Goal: Information Seeking & Learning: Find specific fact

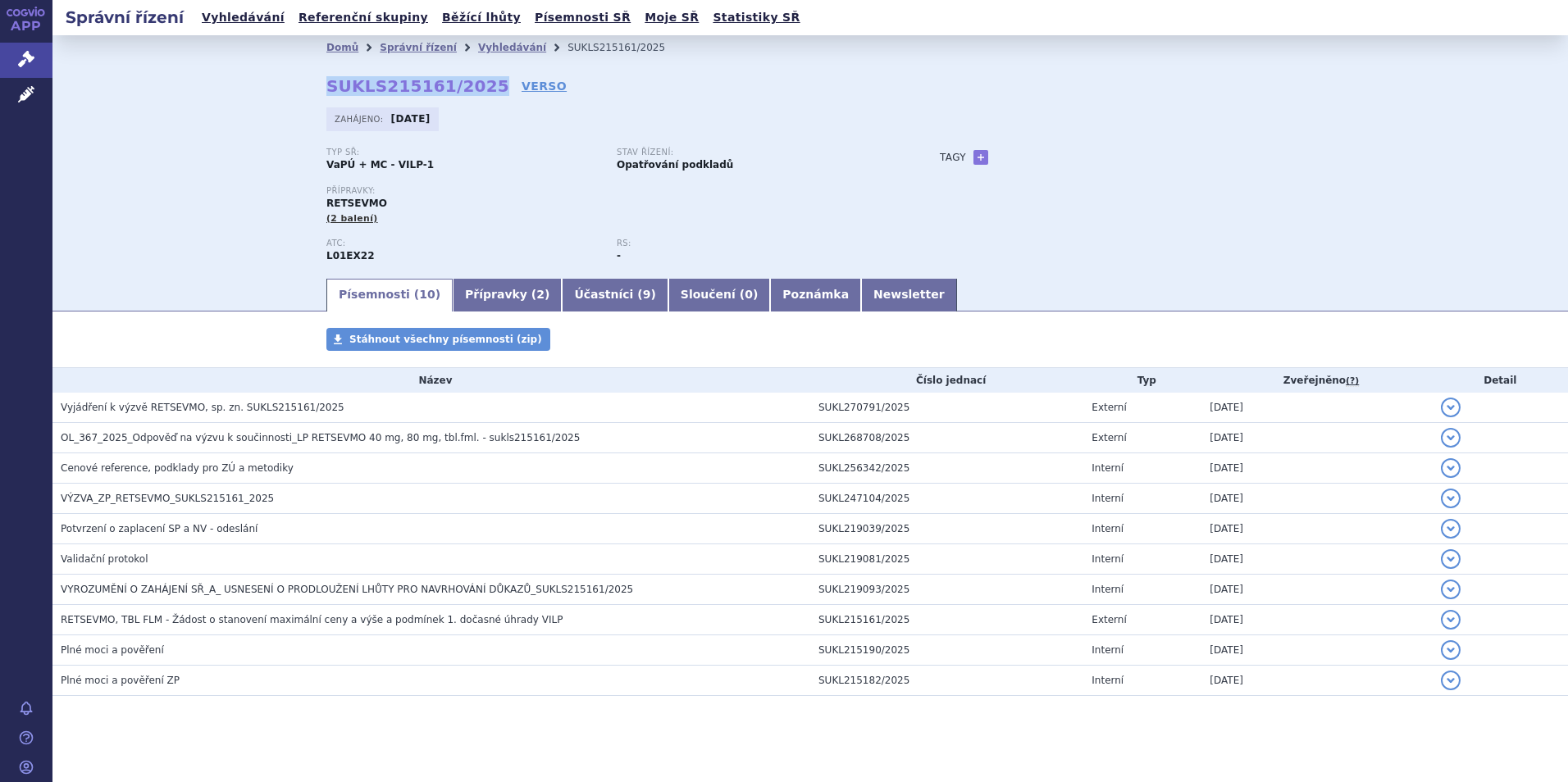
click at [486, 50] on link "Vyhledávání" at bounding box center [512, 48] width 68 height 11
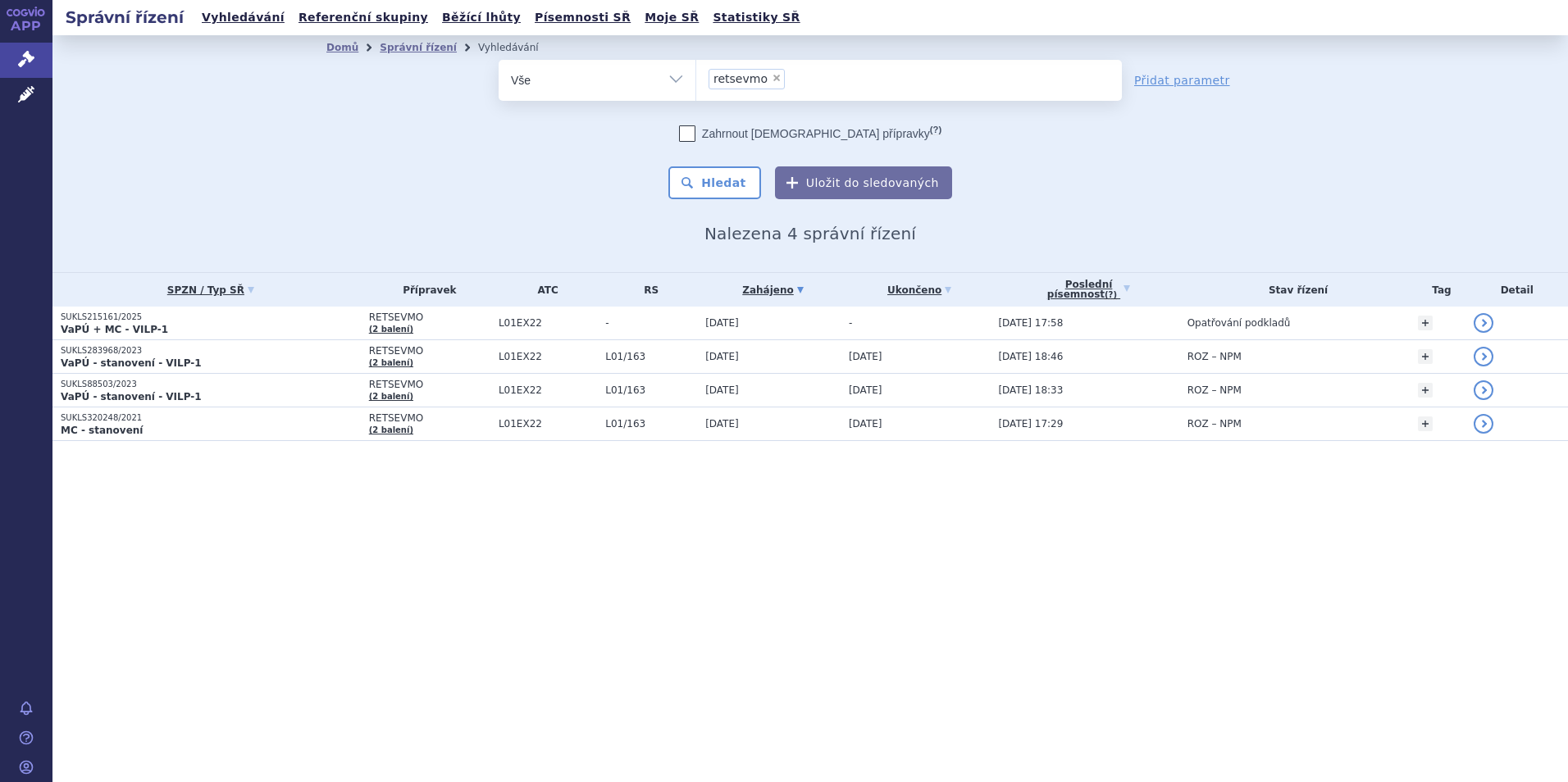
click at [763, 79] on li "× retsevmo" at bounding box center [747, 80] width 77 height 21
click at [696, 79] on select "retsevmo" at bounding box center [695, 80] width 1 height 41
click at [772, 78] on span "×" at bounding box center [777, 78] width 10 height 10
click at [696, 78] on select "retsevmo" at bounding box center [695, 80] width 1 height 41
select select
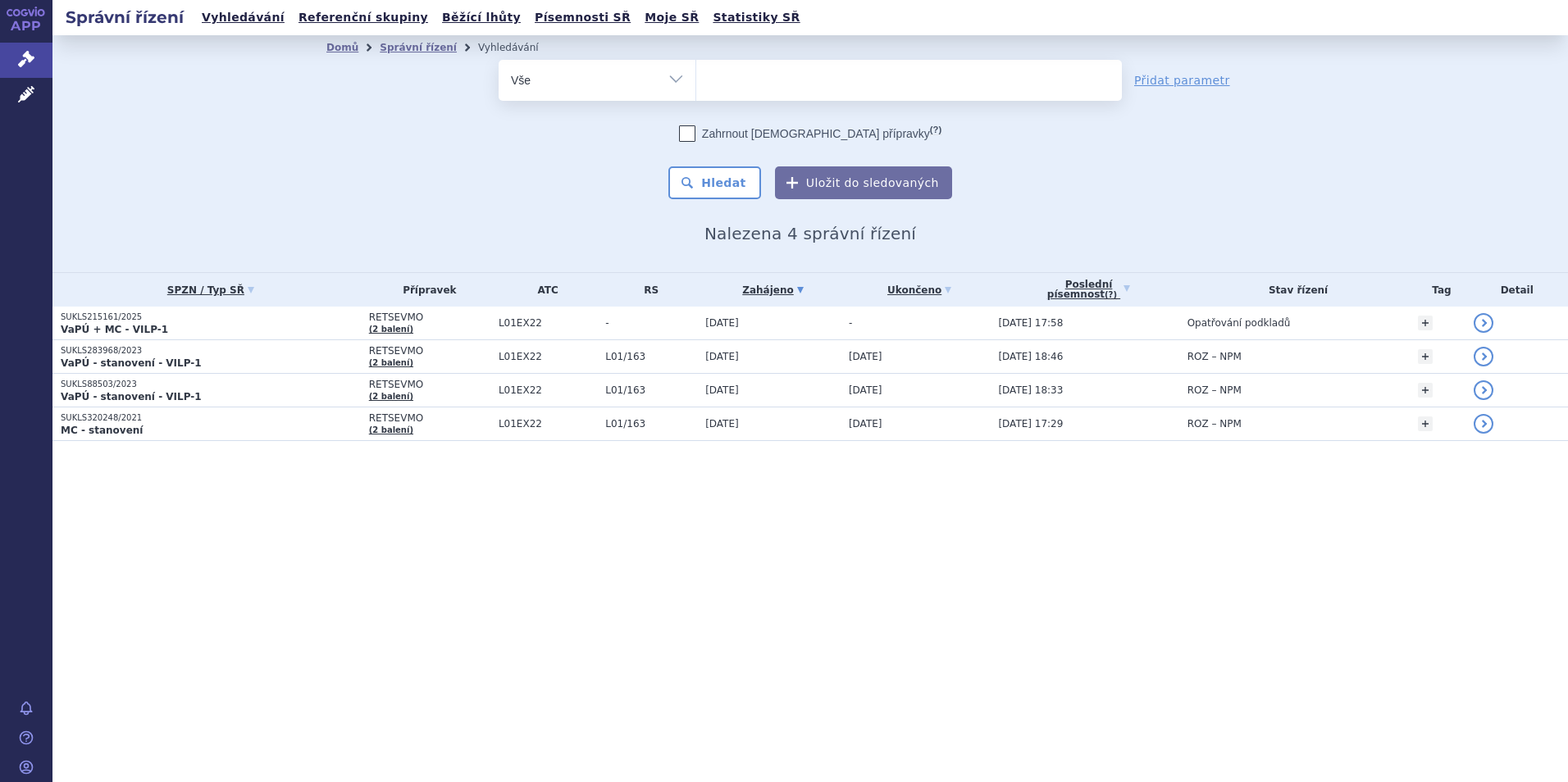
click at [768, 78] on ul at bounding box center [908, 77] width 426 height 35
click at [696, 78] on select "retsevmo" at bounding box center [695, 80] width 1 height 41
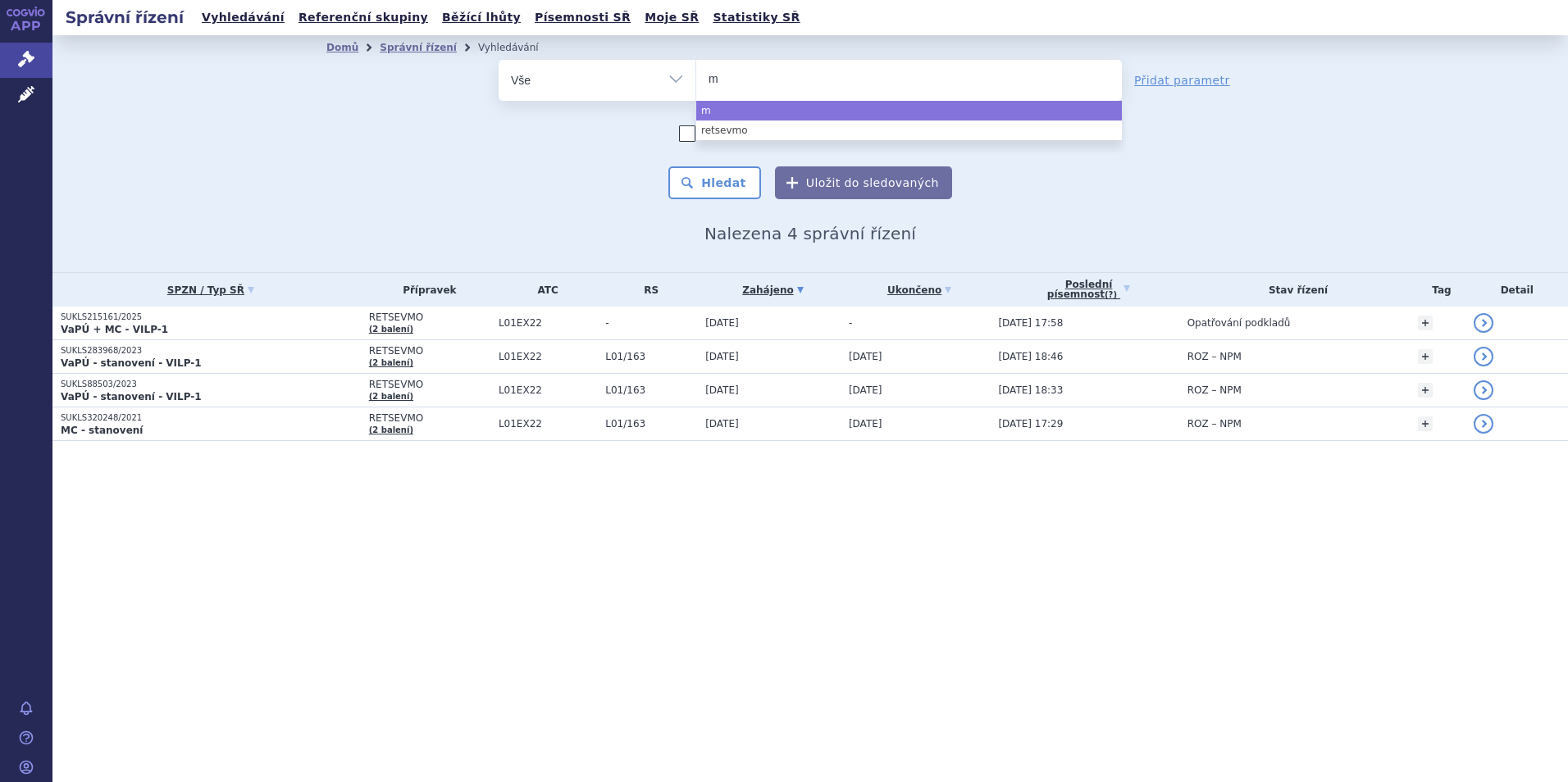
type input "mo"
type input "mou"
type input "moun"
type input "mounj"
type input "mounja"
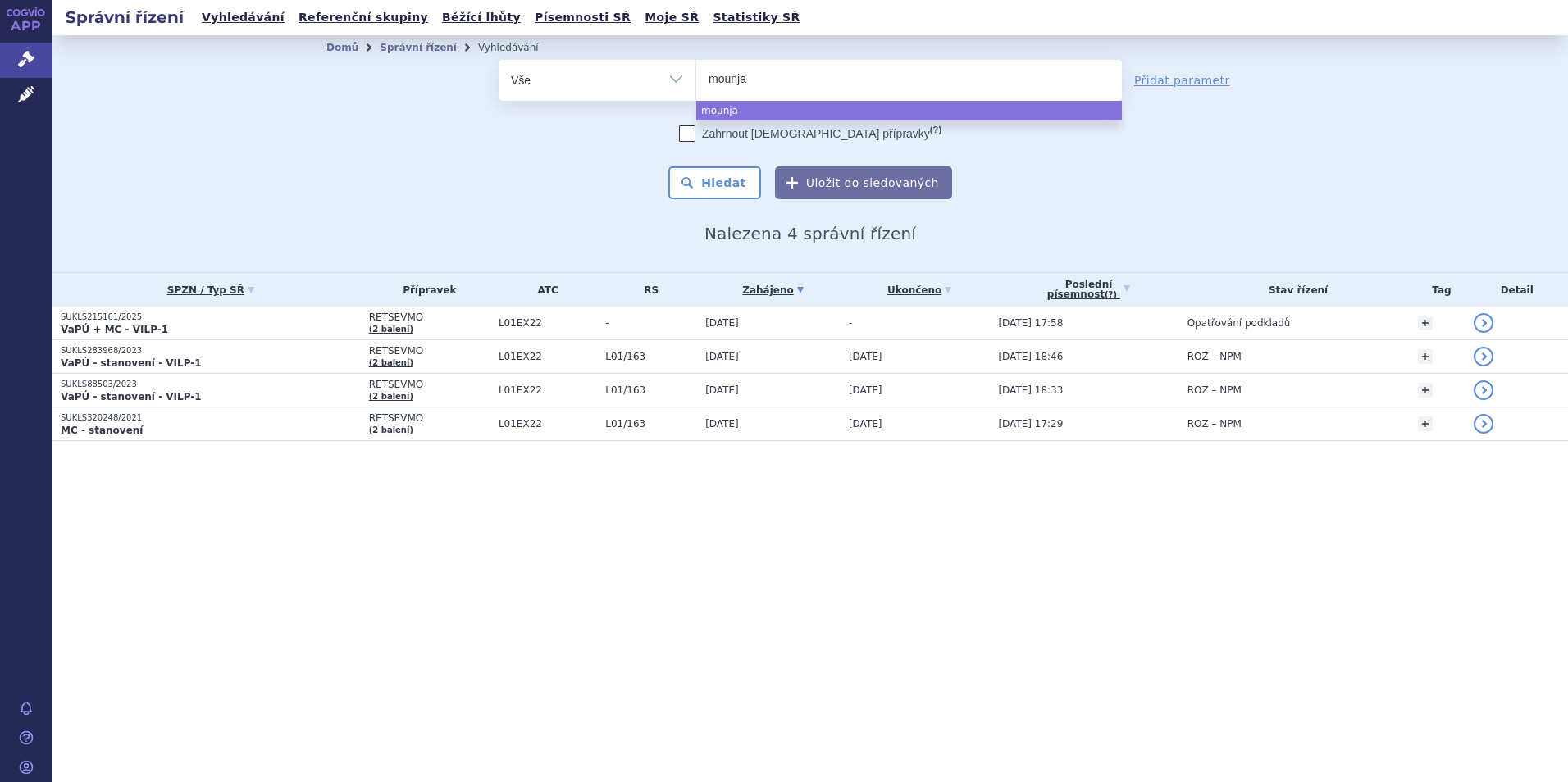
type input "mounjar"
type input "mounjaro"
select select "mounjaro"
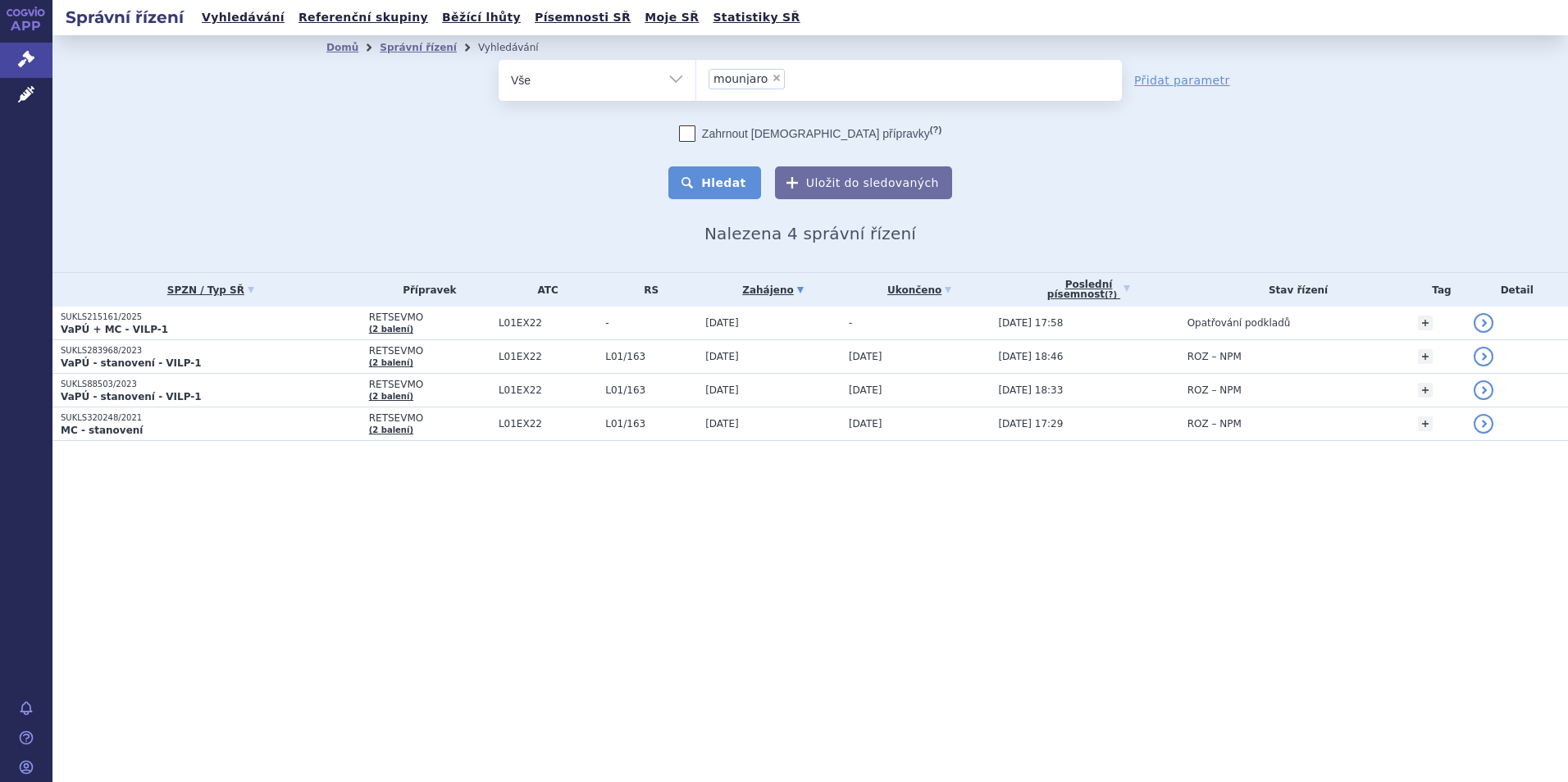
click at [727, 178] on button "Hledat" at bounding box center [714, 182] width 93 height 33
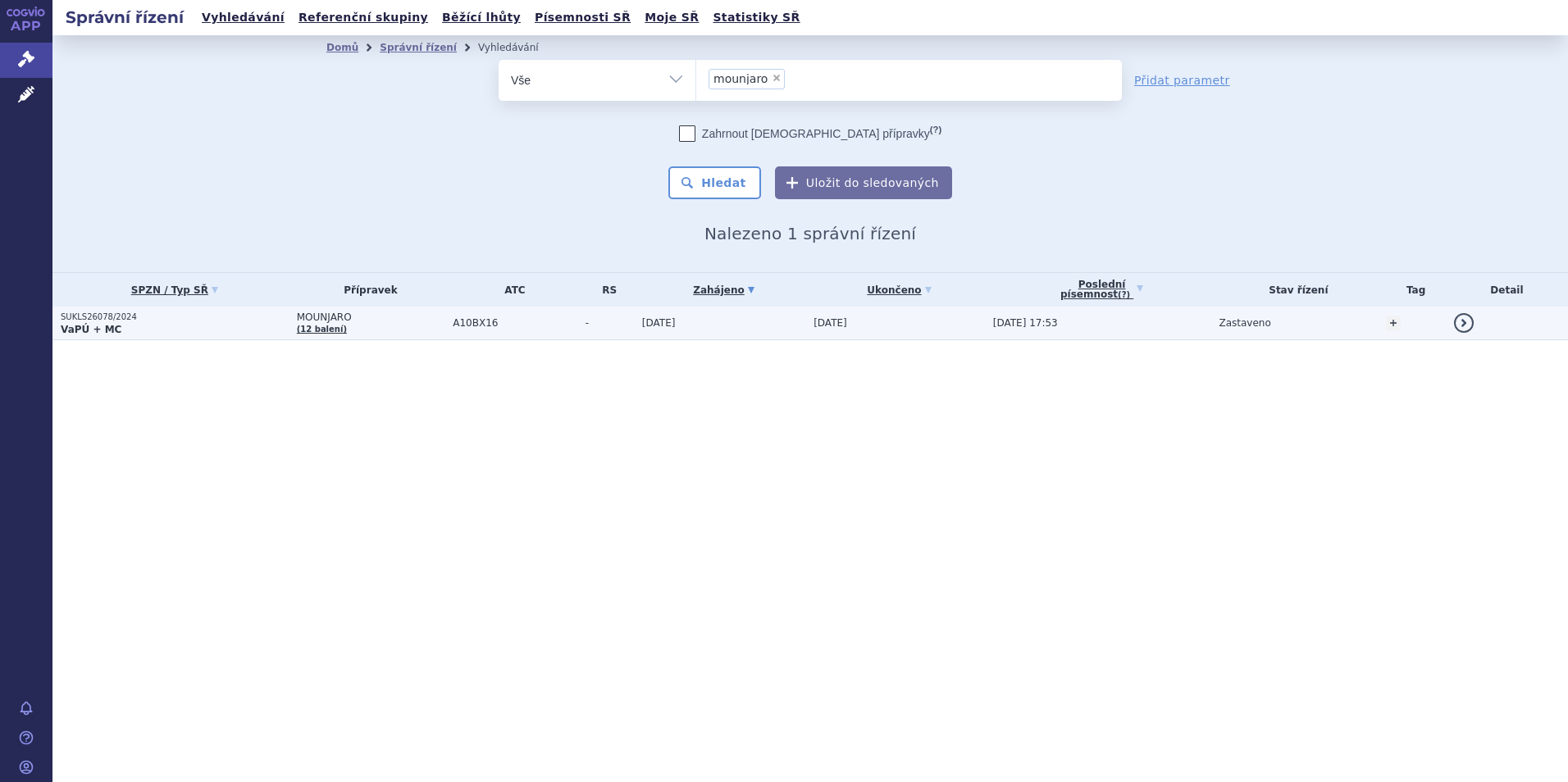
click at [147, 338] on td "SUKLS26078/2024 VaPÚ + MC" at bounding box center [170, 324] width 236 height 34
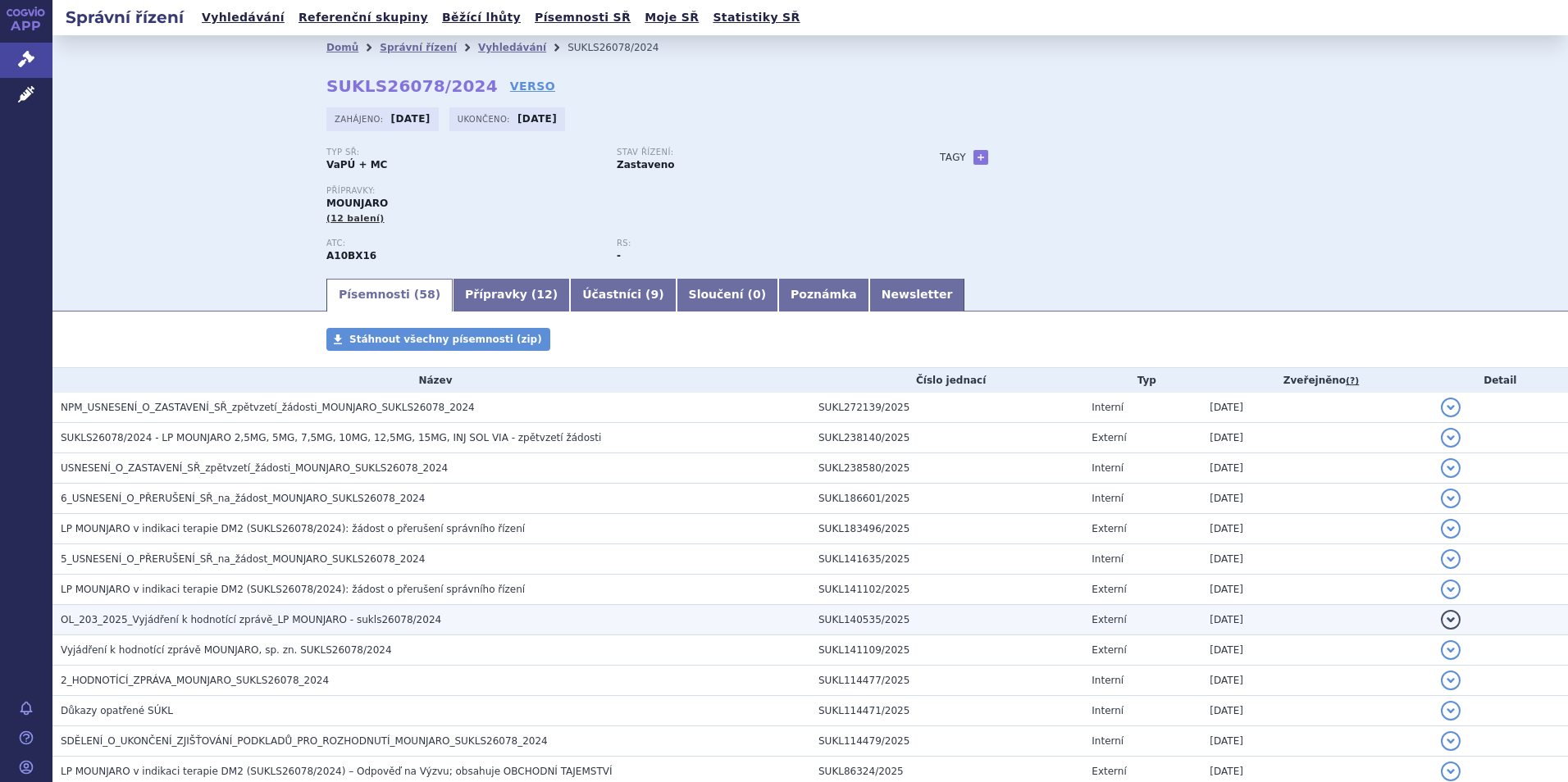
scroll to position [82, 0]
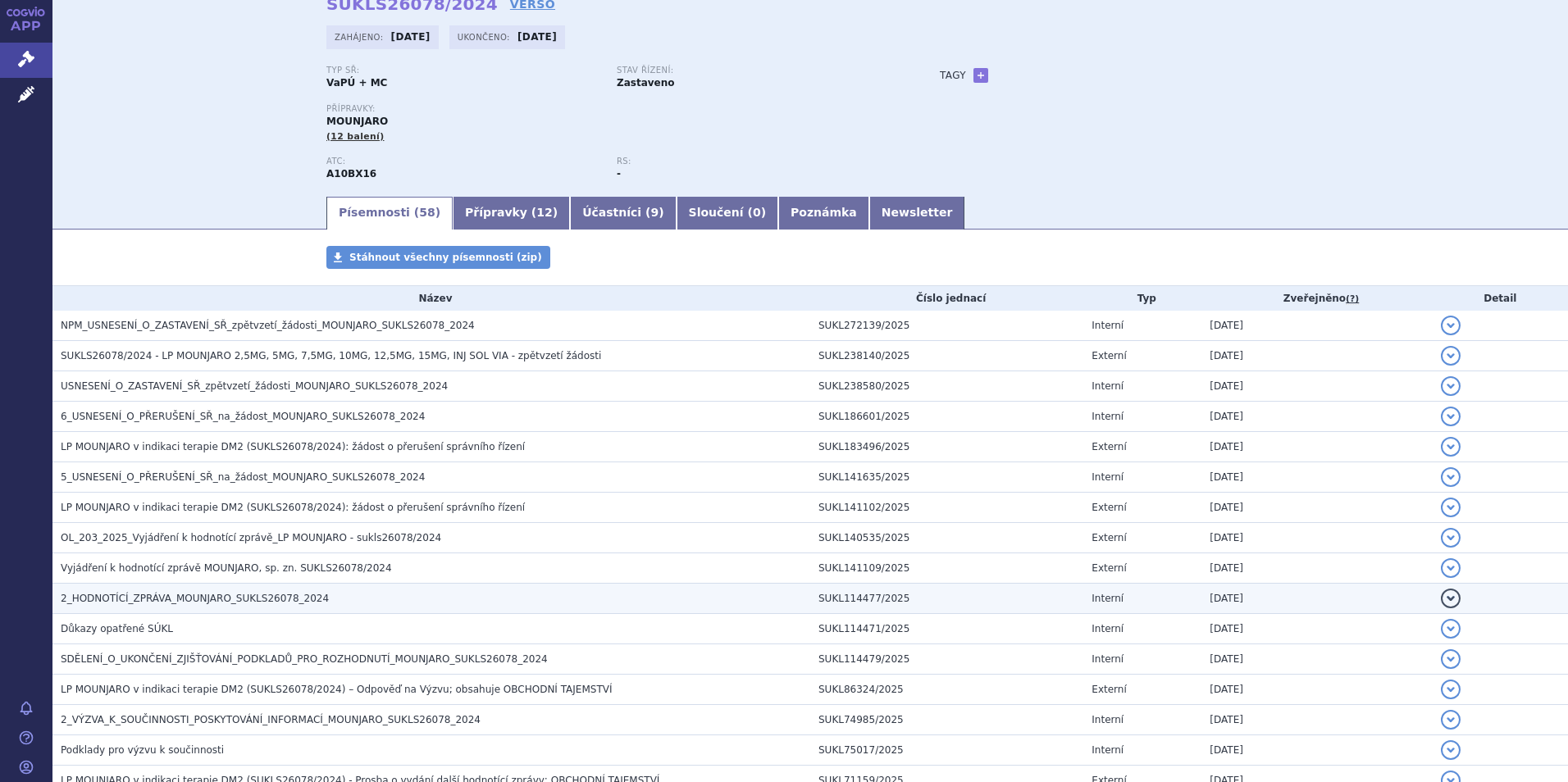
click at [285, 601] on span "2_HODNOTÍCÍ_ZPRÁVA_MOUNJARO_SUKLS26078_2024" at bounding box center [195, 599] width 269 height 11
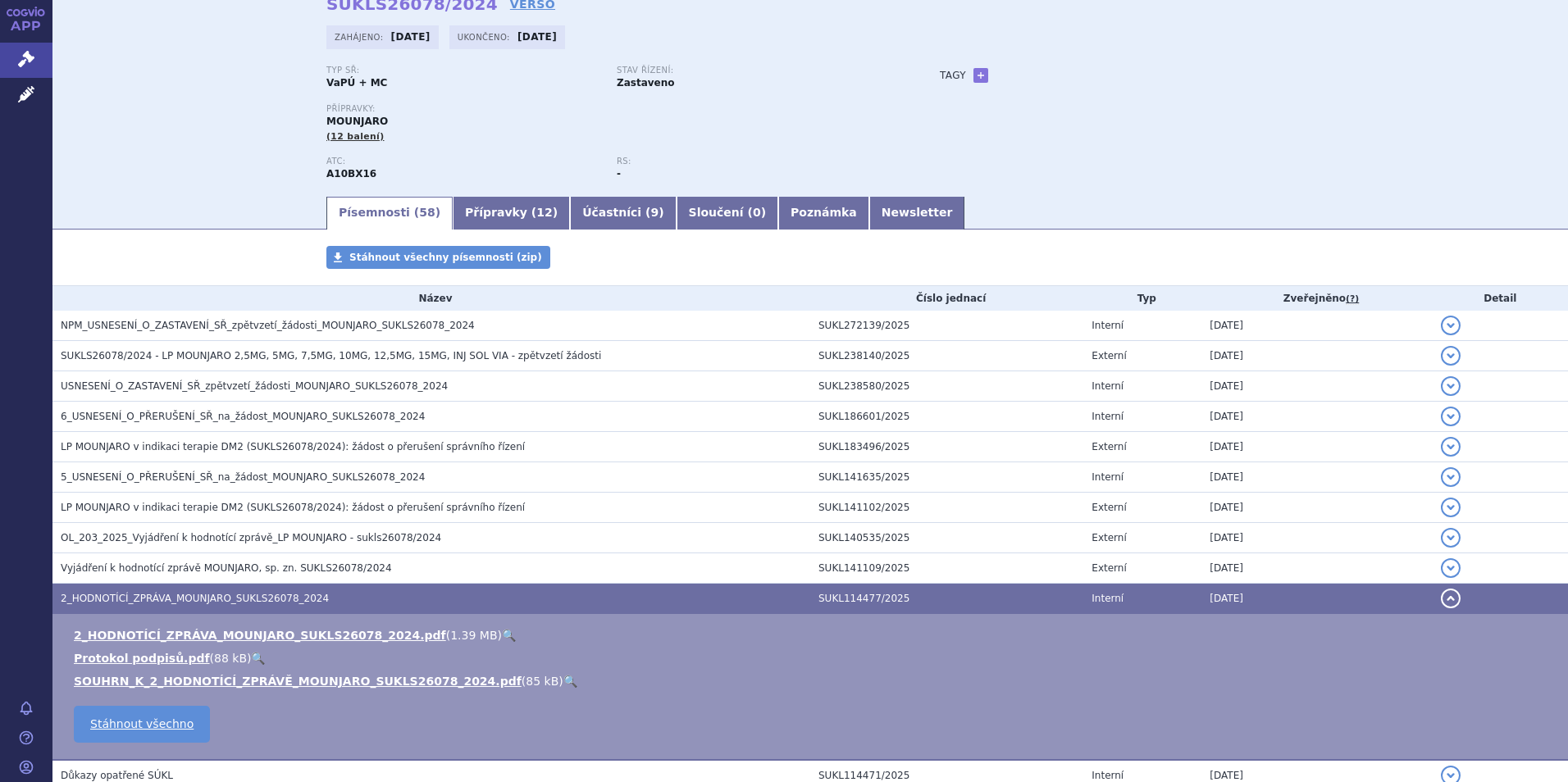
click at [213, 627] on td "2_HODNOTÍCÍ_ZPRÁVA_MOUNJARO_SUKLS26078_2024.pdf ( 1.39 MB ) 🔍 Protokol podpisů.…" at bounding box center [810, 687] width 1516 height 147
click at [168, 629] on link "2_HODNOTÍCÍ_ZPRÁVA_MOUNJARO_SUKLS26078_2024.pdf" at bounding box center [260, 635] width 372 height 13
